Goal: Task Accomplishment & Management: Manage account settings

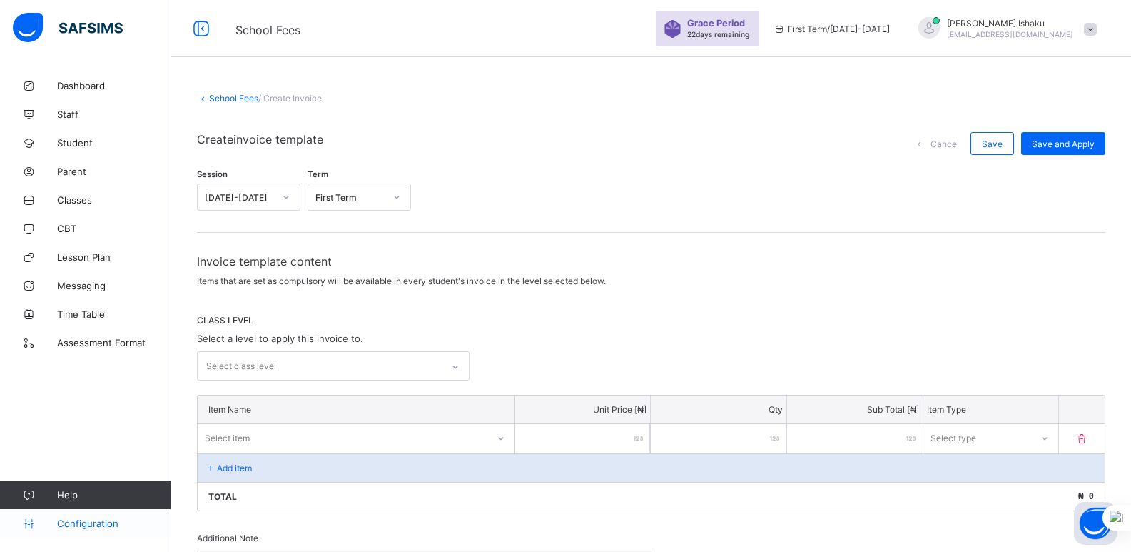
click at [81, 517] on link "Configuration" at bounding box center [85, 523] width 171 height 29
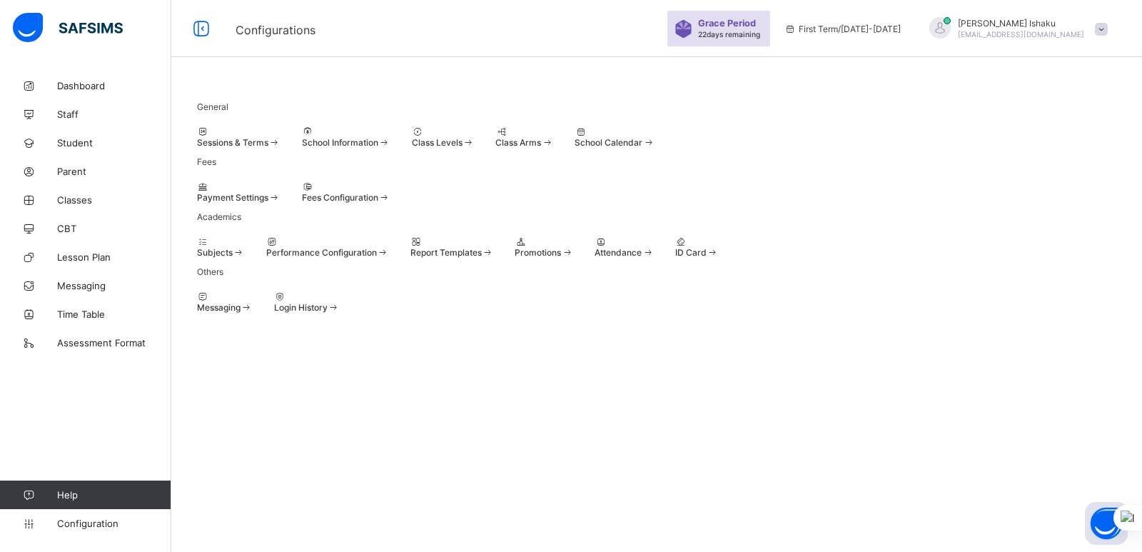
click at [378, 148] on span "School Information" at bounding box center [340, 142] width 76 height 11
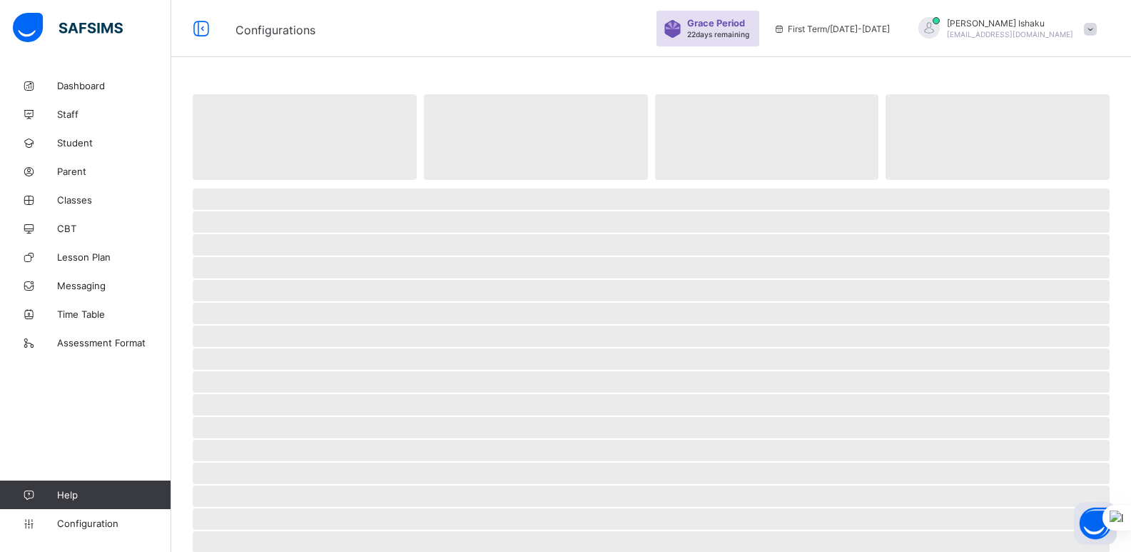
select select "**"
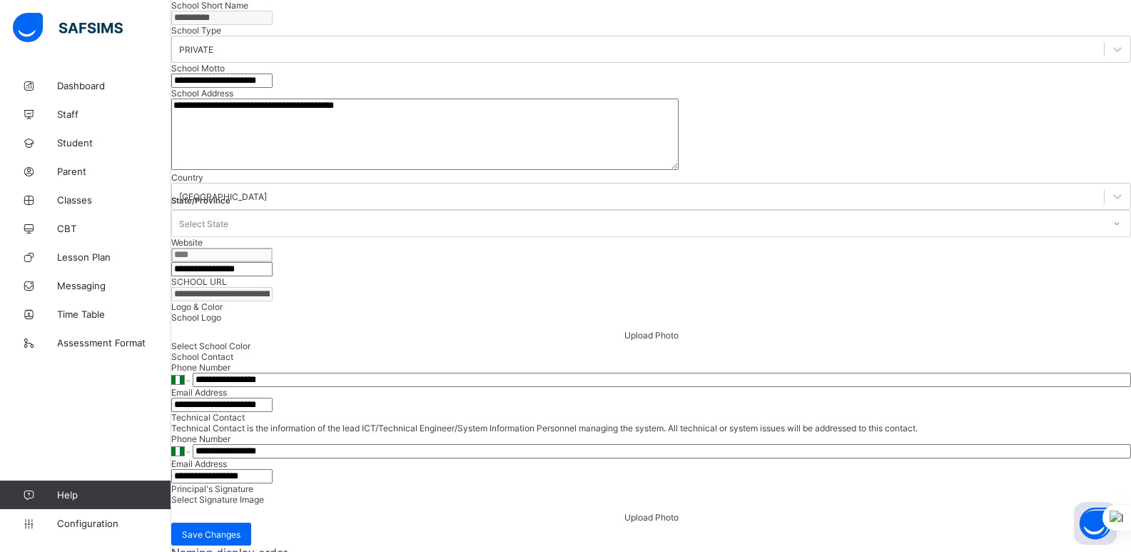
scroll to position [233, 0]
